Goal: Task Accomplishment & Management: Manage account settings

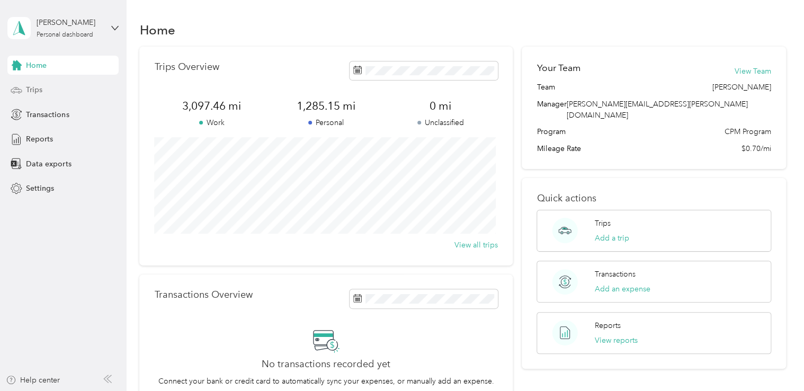
click at [44, 95] on div "Trips" at bounding box center [62, 89] width 111 height 19
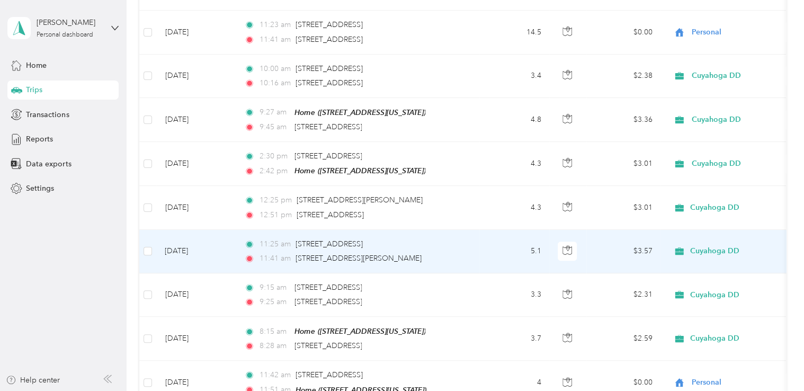
scroll to position [212, 0]
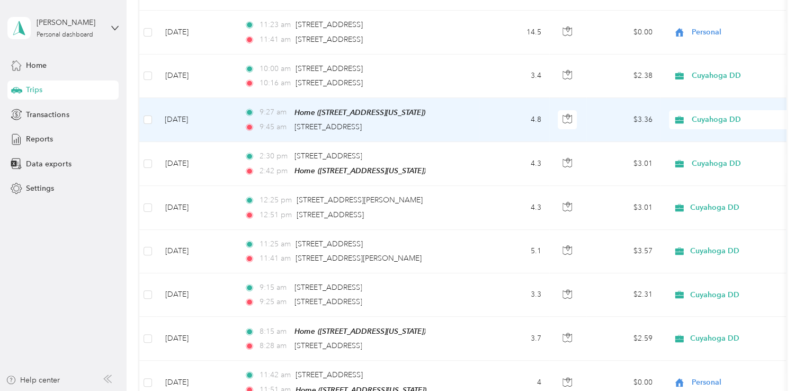
click at [183, 119] on td "[DATE]" at bounding box center [195, 120] width 79 height 44
click at [183, 390] on div at bounding box center [399, 391] width 799 height 0
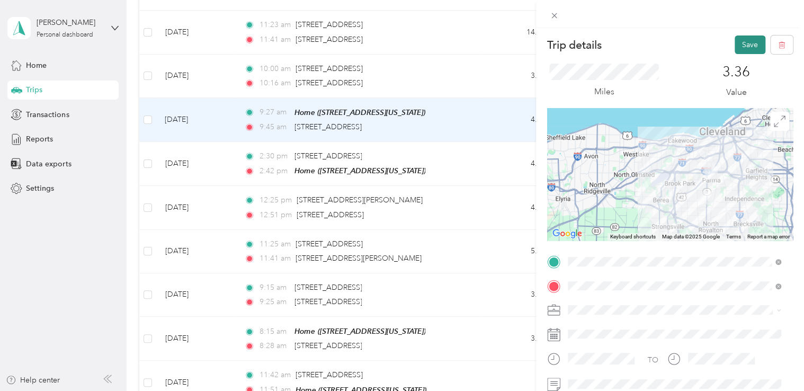
click at [740, 44] on button "Save" at bounding box center [749, 44] width 31 height 19
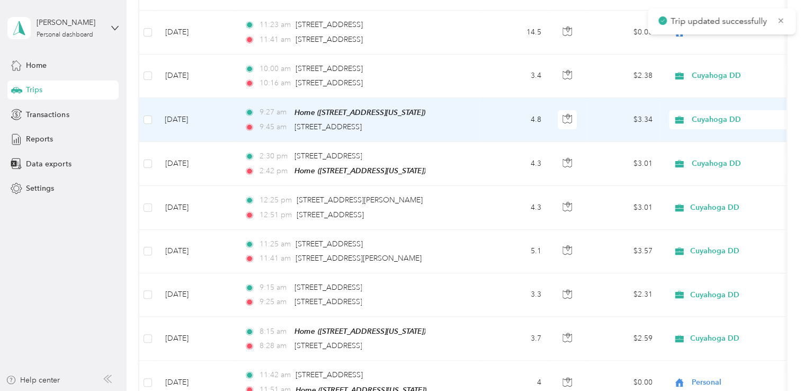
click at [698, 118] on span "Cuyahoga DD" at bounding box center [740, 120] width 97 height 12
click at [702, 154] on span "Personal" at bounding box center [744, 156] width 98 height 11
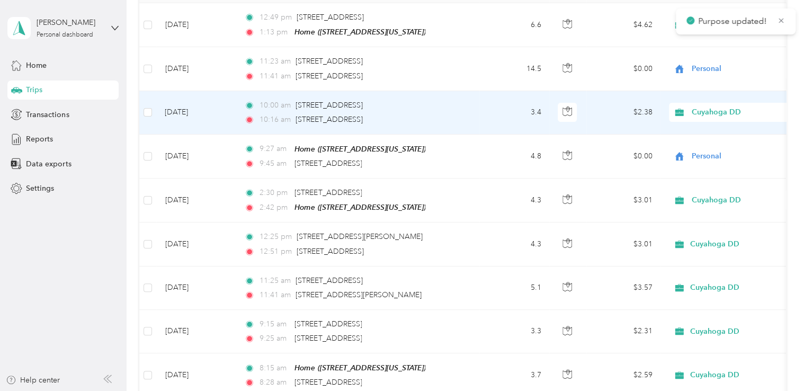
scroll to position [159, 0]
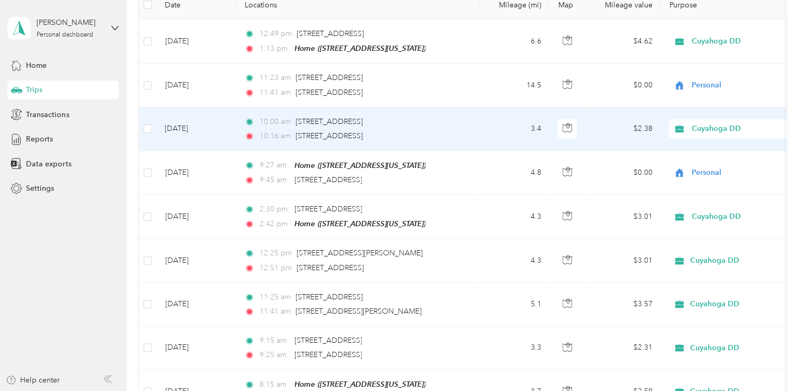
click at [186, 126] on td "[DATE]" at bounding box center [195, 128] width 79 height 43
click at [186, 126] on div at bounding box center [402, 195] width 804 height 391
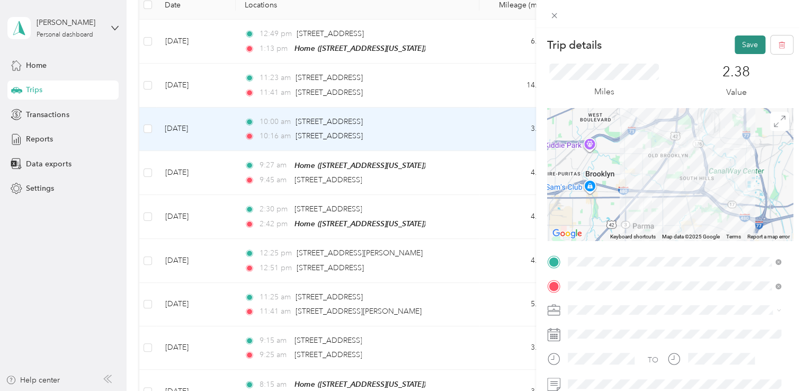
click at [738, 43] on button "Save" at bounding box center [749, 44] width 31 height 19
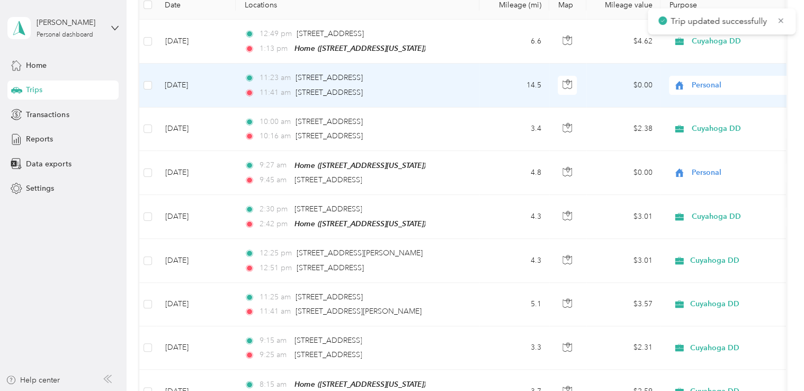
click at [187, 86] on td "[DATE]" at bounding box center [195, 85] width 79 height 43
click at [187, 390] on div at bounding box center [399, 391] width 799 height 0
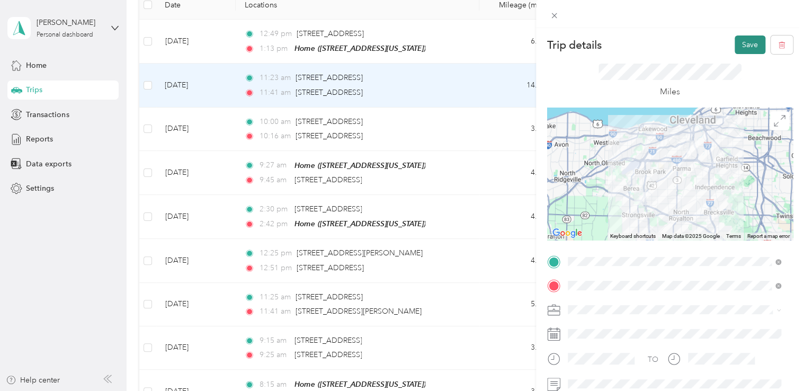
click at [739, 41] on button "Save" at bounding box center [749, 44] width 31 height 19
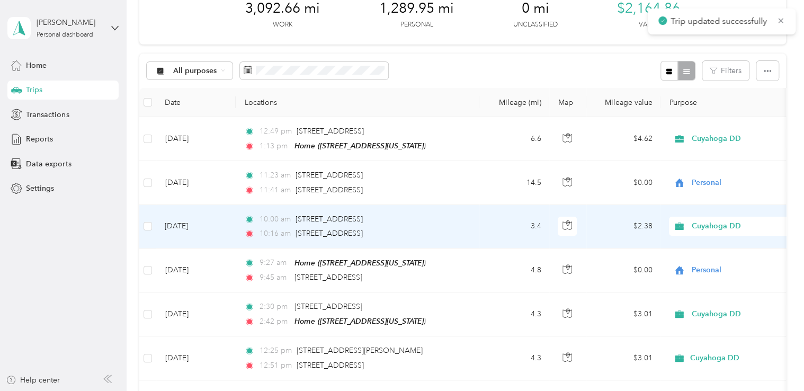
scroll to position [53, 0]
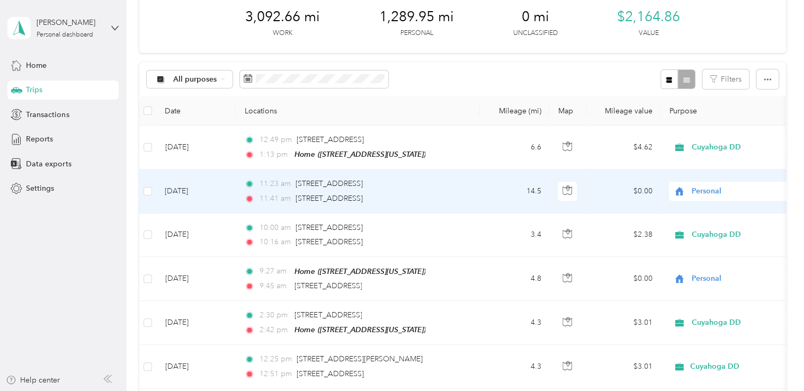
click at [705, 185] on span "Personal" at bounding box center [740, 191] width 97 height 12
click at [710, 212] on span "Cuyahoga DD" at bounding box center [744, 209] width 98 height 11
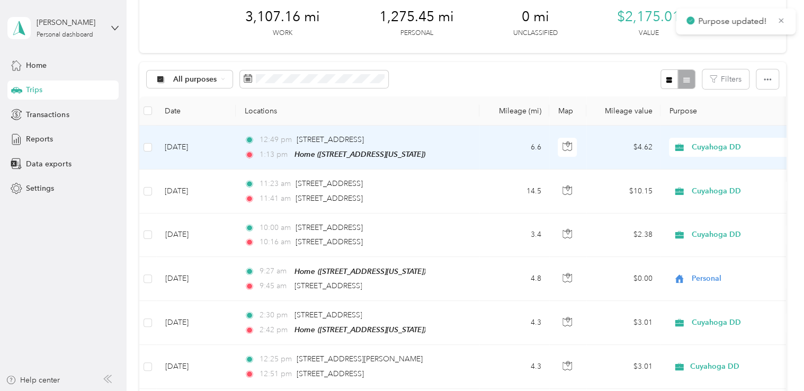
click at [702, 153] on div "Cuyahoga DD" at bounding box center [734, 147] width 131 height 19
click at [712, 182] on span "Personal" at bounding box center [744, 185] width 98 height 11
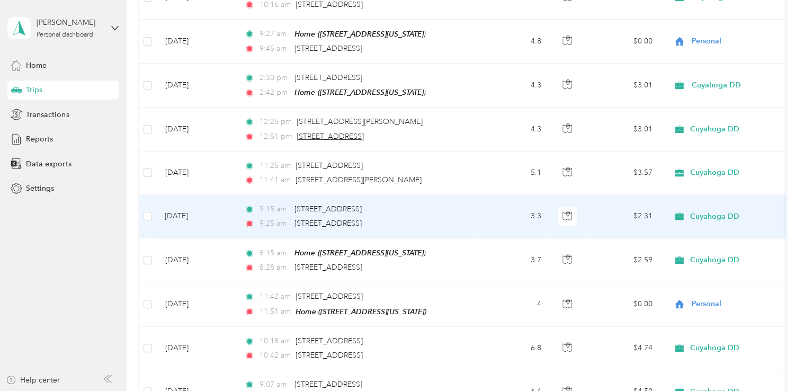
scroll to position [318, 0]
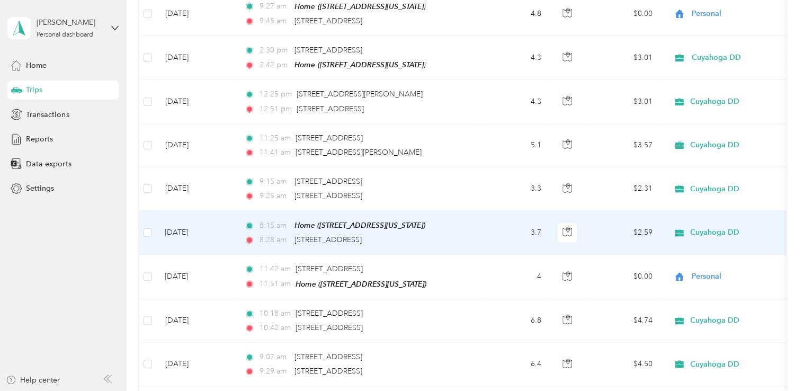
click at [185, 223] on td "[DATE]" at bounding box center [195, 233] width 79 height 44
click at [185, 390] on div at bounding box center [399, 391] width 799 height 0
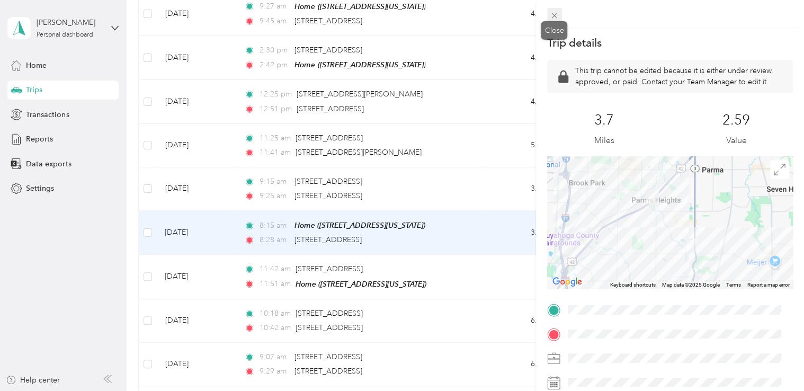
click at [553, 17] on icon at bounding box center [554, 15] width 9 height 9
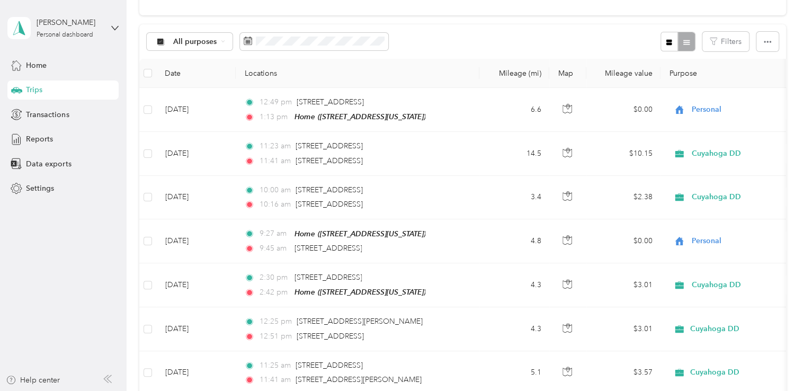
scroll to position [53, 0]
